Goal: Navigation & Orientation: Understand site structure

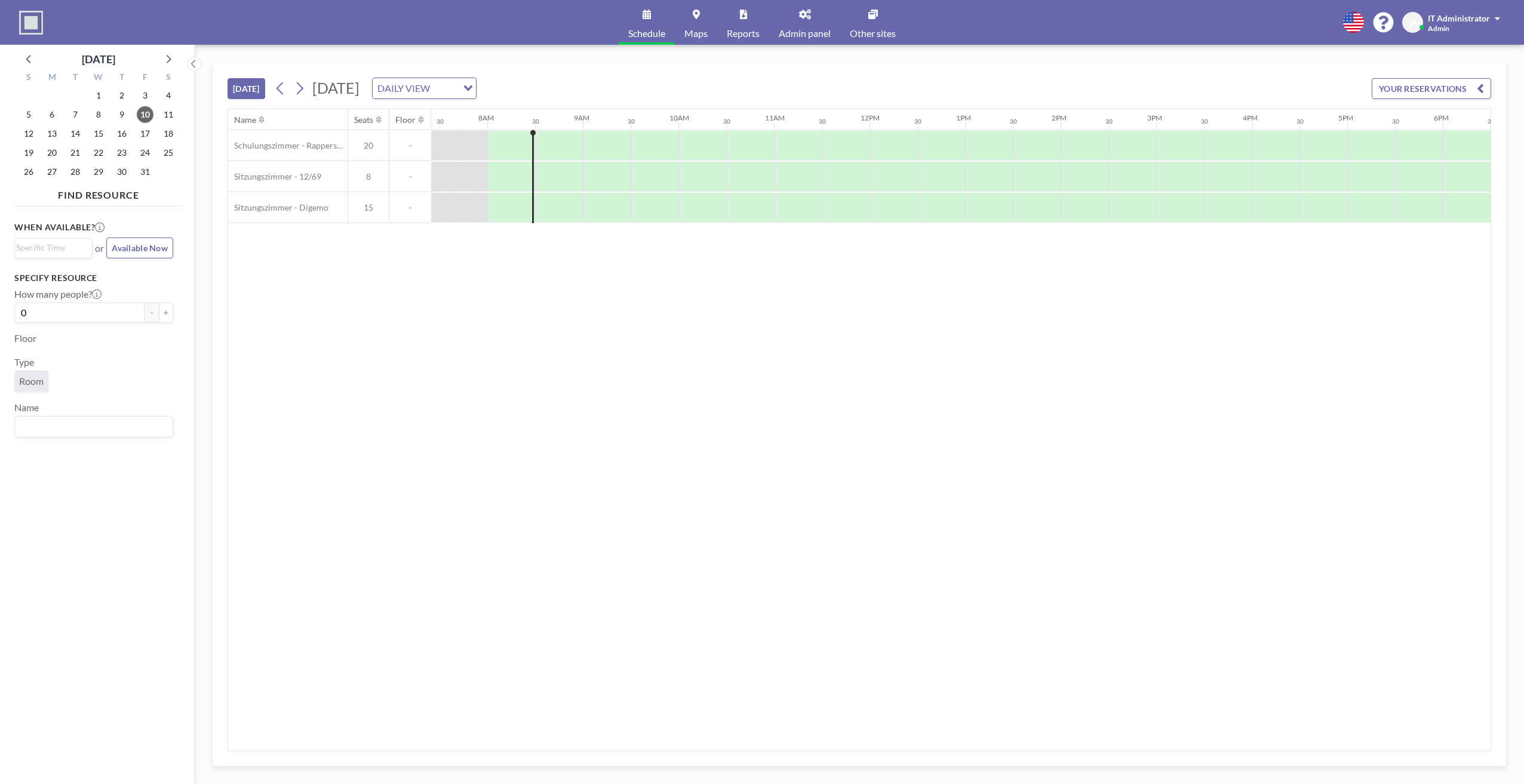
scroll to position [0, 717]
click at [943, 358] on div "Name Seats Floor 12AM 30 1AM 30 2AM 30 3AM 30 4AM 30 5AM 30 6AM 30 7AM 30 8AM 3…" at bounding box center [859, 430] width 1263 height 642
click at [945, 571] on div "Name Seats Floor 12AM 30 1AM 30 2AM 30 3AM 30 4AM 30 5AM 30 6AM 30 7AM 30 8AM 3…" at bounding box center [859, 430] width 1263 height 642
click at [1339, 564] on div "Name Seats Floor 12AM 30 1AM 30 2AM 30 3AM 30 4AM 30 5AM 30 6AM 30 7AM 30 8AM 3…" at bounding box center [859, 430] width 1263 height 642
click at [52, 535] on div "When available? Loading... or Available Now Specify resource How many people? 0…" at bounding box center [99, 486] width 168 height 549
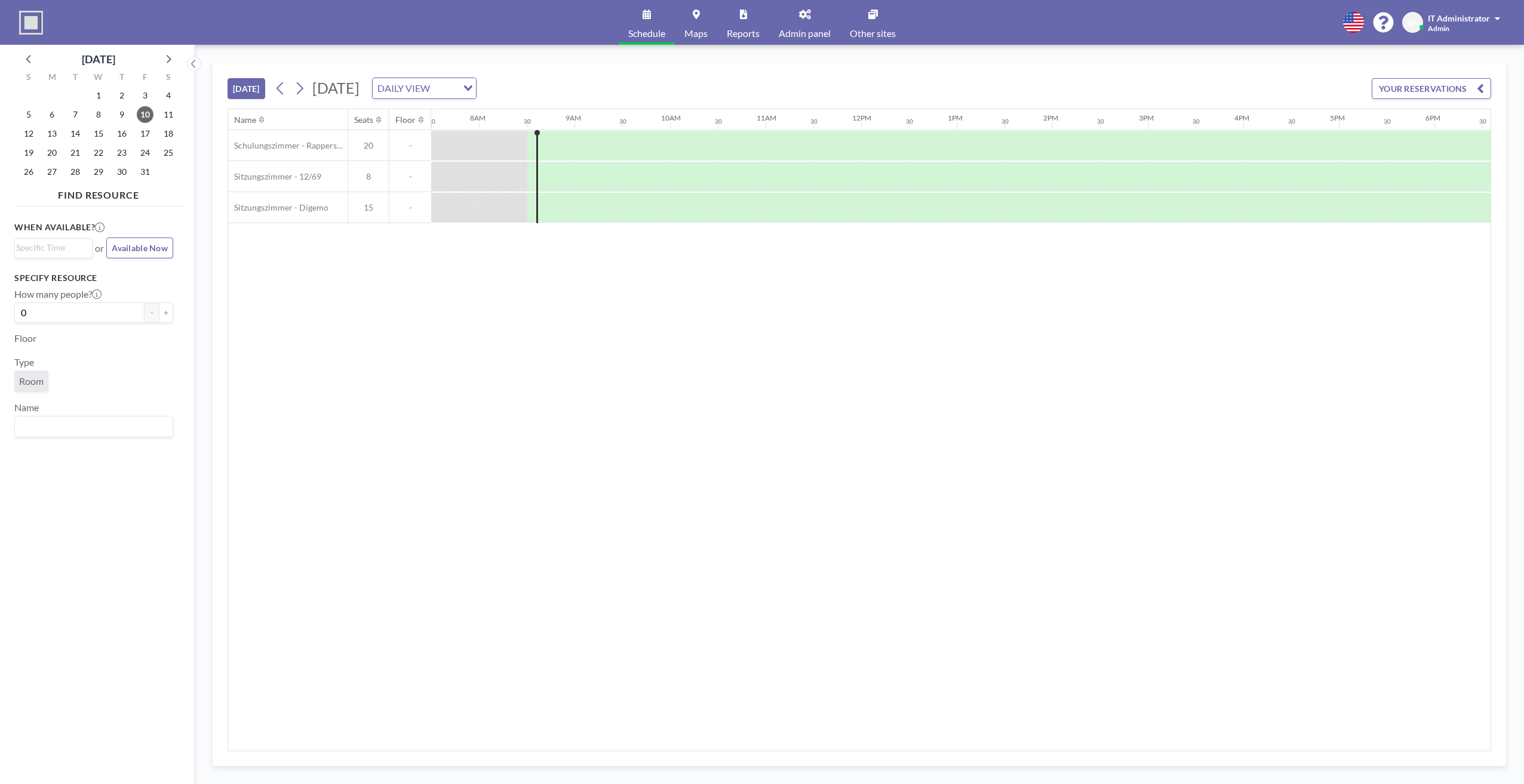
click at [1234, 393] on div "Name Seats Floor 12AM 30 1AM 30 2AM 30 3AM 30 4AM 30 5AM 30 6AM 30 7AM 30 8AM 3…" at bounding box center [859, 430] width 1263 height 642
click at [1263, 560] on div "Name Seats Floor 12AM 30 1AM 30 2AM 30 3AM 30 4AM 30 5AM 30 6AM 30 7AM 30 8AM 3…" at bounding box center [859, 430] width 1263 height 642
drag, startPoint x: 677, startPoint y: 571, endPoint x: 592, endPoint y: 648, distance: 114.7
click at [677, 571] on div "Name Seats Floor 12AM 30 1AM 30 2AM 30 3AM 30 4AM 30 5AM 30 6AM 30 7AM 30 8AM 3…" at bounding box center [859, 430] width 1263 height 642
click at [1213, 581] on div "Name Seats Floor 12AM 30 1AM 30 2AM 30 3AM 30 4AM 30 5AM 30 6AM 30 7AM 30 8AM 3…" at bounding box center [859, 430] width 1263 height 642
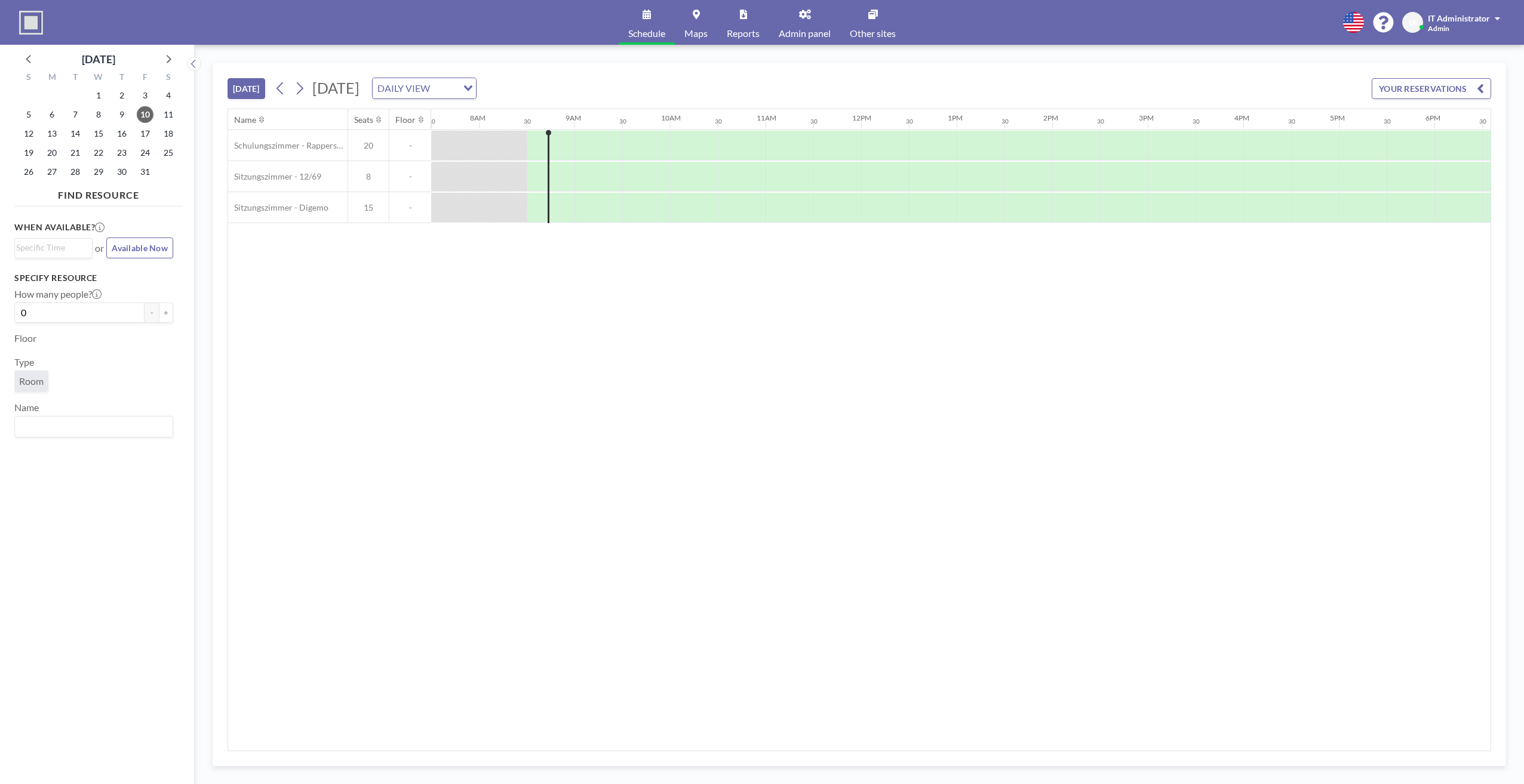
click at [1338, 719] on div "Name Seats Floor 12AM 30 1AM 30 2AM 30 3AM 30 4AM 30 5AM 30 6AM 30 7AM 30 8AM 3…" at bounding box center [859, 430] width 1263 height 642
click at [1379, 523] on div "Name Seats Floor 12AM 30 1AM 30 2AM 30 3AM 30 4AM 30 5AM 30 6AM 30 7AM 30 8AM 3…" at bounding box center [859, 430] width 1263 height 642
